Goal: Transaction & Acquisition: Purchase product/service

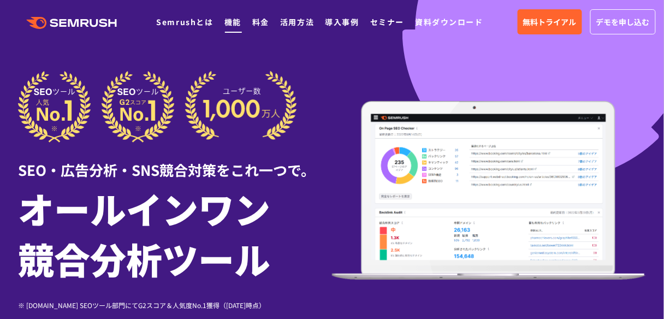
click at [234, 19] on link "機能" at bounding box center [232, 21] width 17 height 11
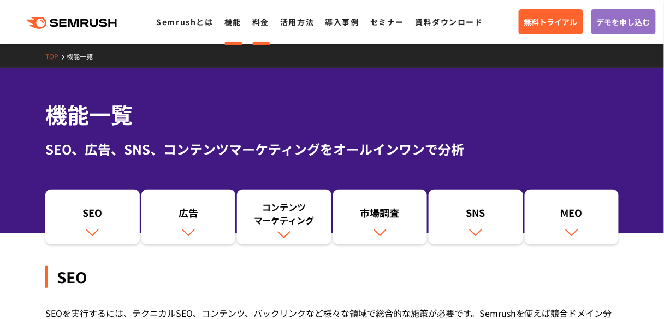
click at [265, 25] on link "料金" at bounding box center [260, 21] width 17 height 11
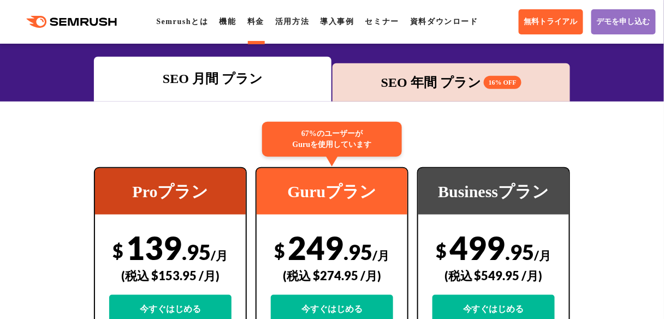
scroll to position [175, 0]
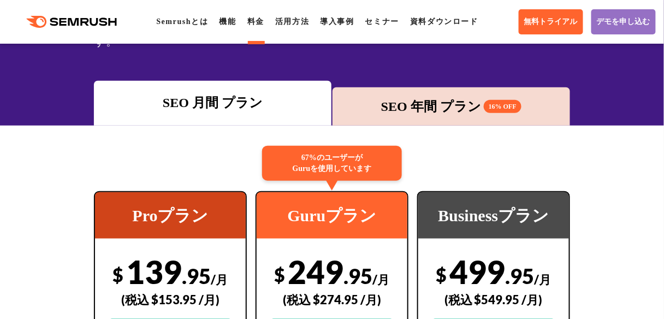
click at [435, 97] on div "SEO 年間 プラン 16% OFF" at bounding box center [451, 107] width 227 height 20
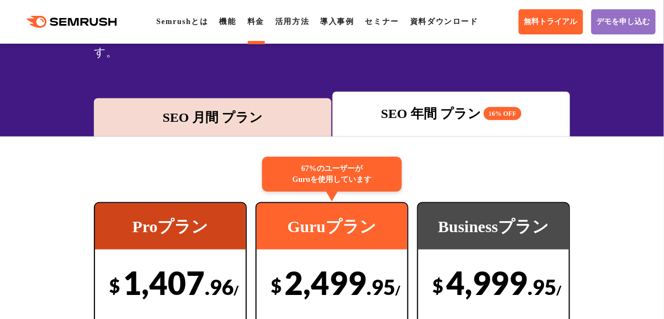
scroll to position [162, 0]
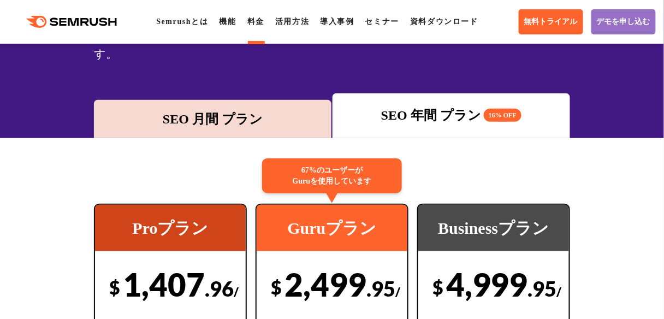
click at [283, 109] on div "SEO 月間 プラン" at bounding box center [212, 119] width 227 height 20
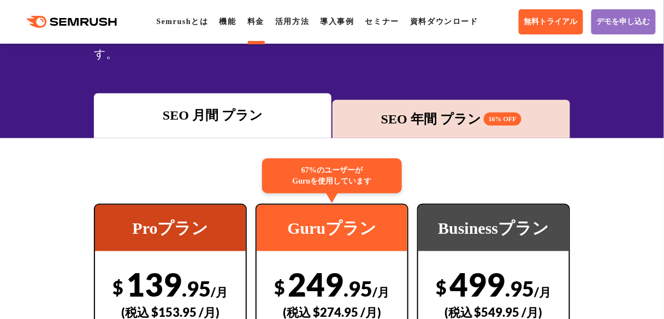
click at [375, 109] on div "SEO 年間 プラン 16% OFF" at bounding box center [451, 119] width 227 height 20
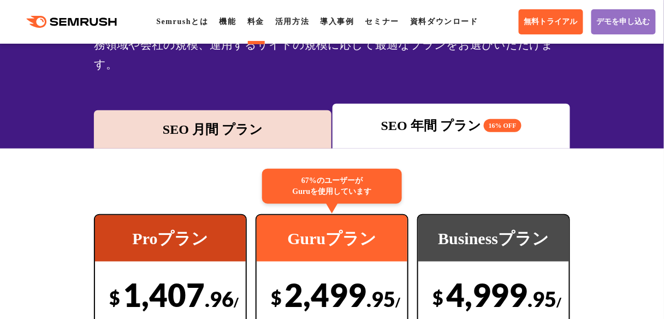
scroll to position [151, 0]
